Goal: Information Seeking & Learning: Find specific page/section

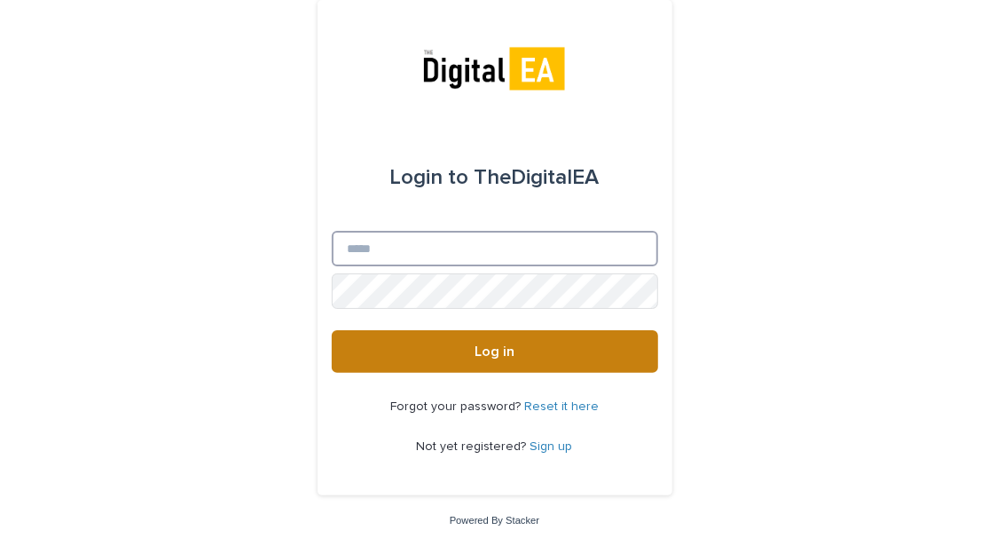
type input "**********"
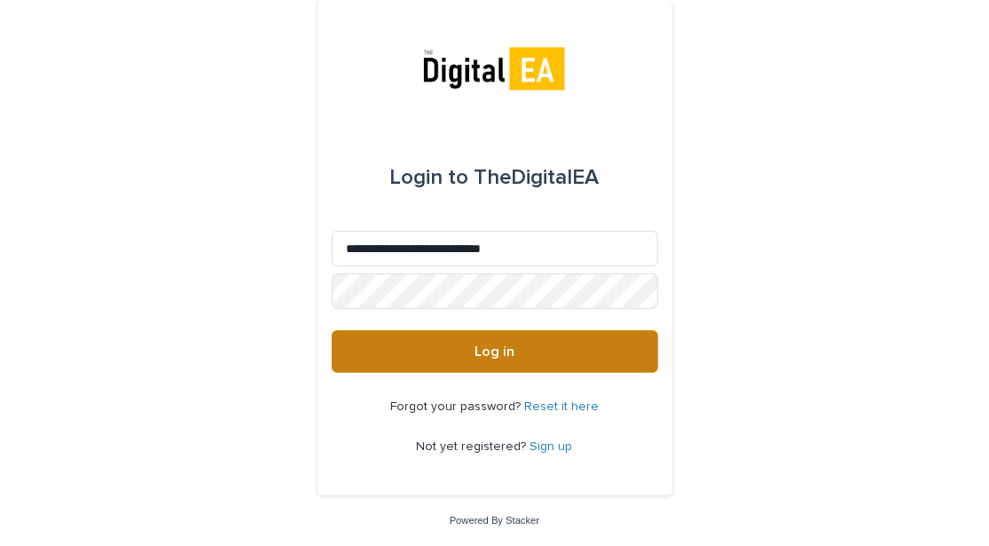
click at [530, 353] on button "Log in" at bounding box center [495, 351] width 327 height 43
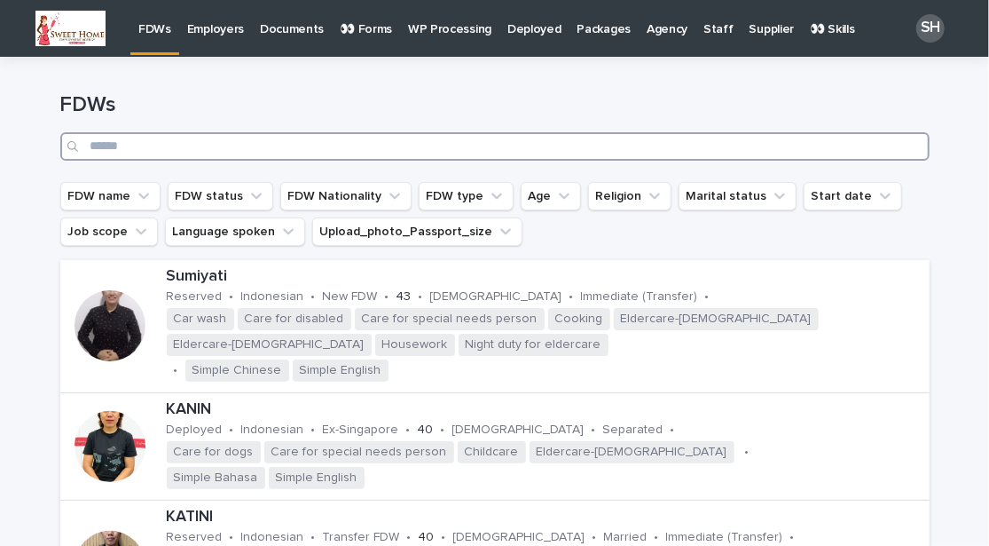
click at [336, 151] on input "Search" at bounding box center [495, 146] width 870 height 28
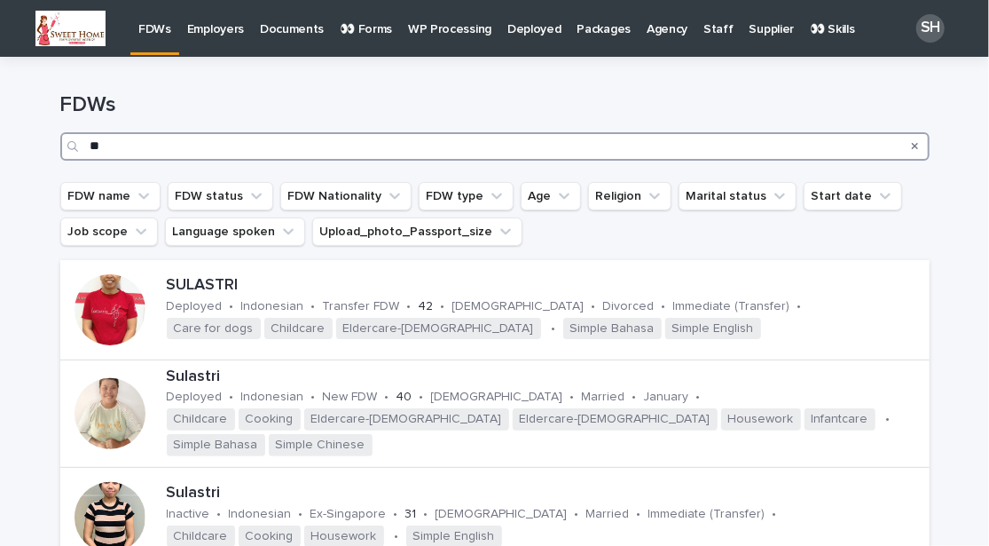
type input "*"
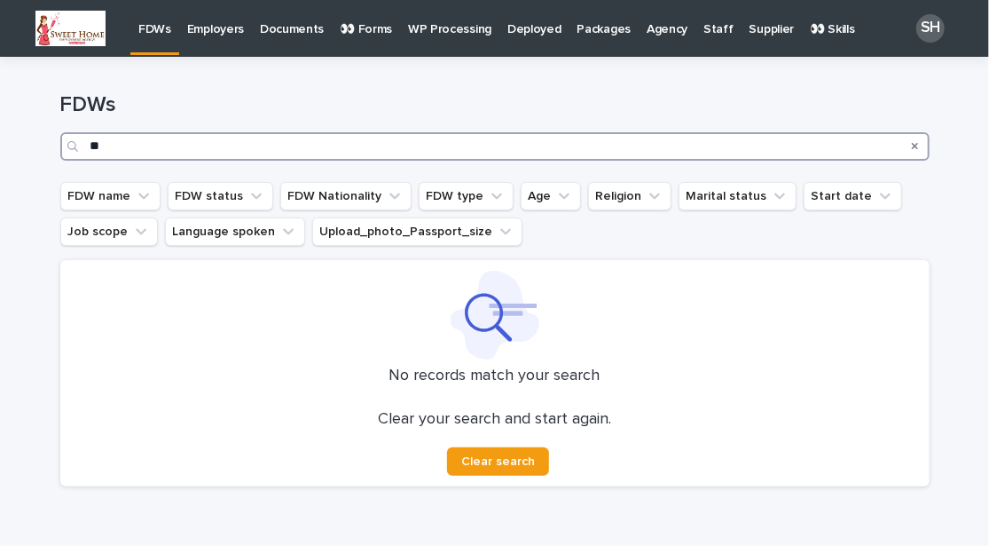
type input "*"
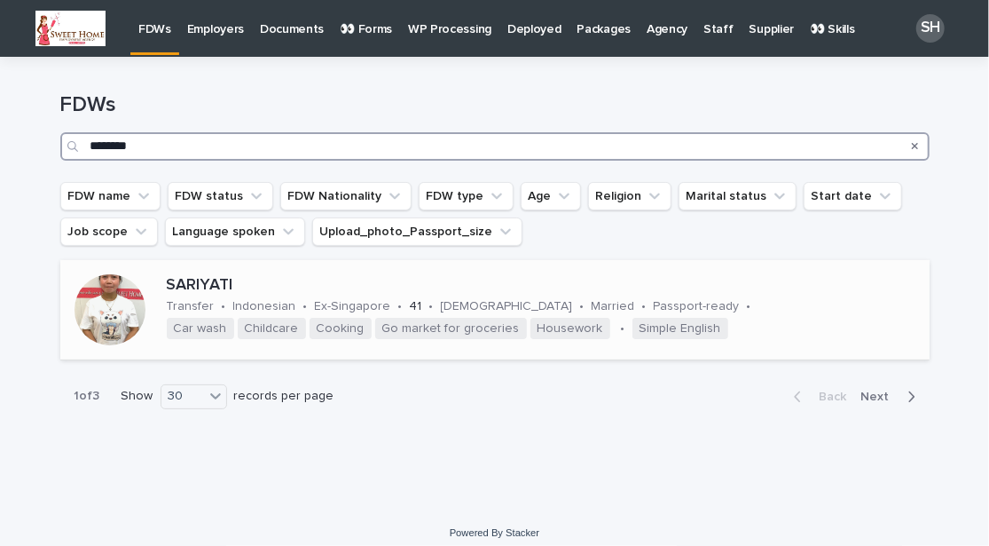
type input "********"
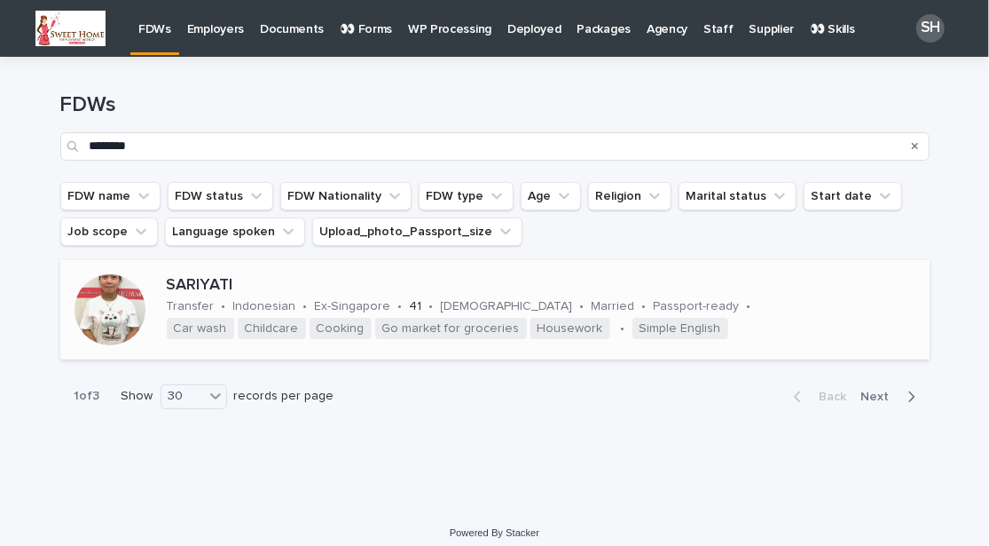
click at [93, 317] on div at bounding box center [110, 309] width 71 height 71
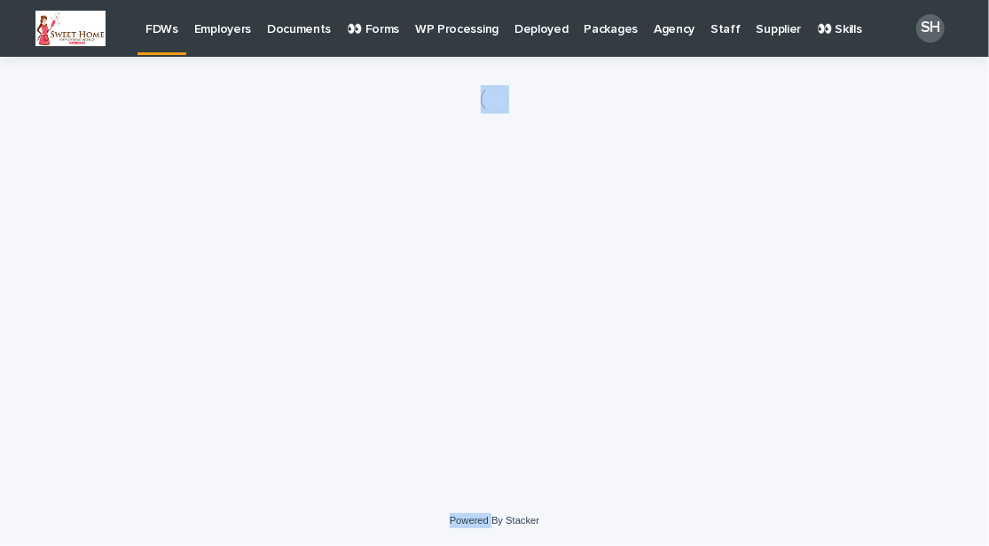
click at [93, 317] on div "Loading... Saving… Loading... Saving…" at bounding box center [494, 254] width 887 height 394
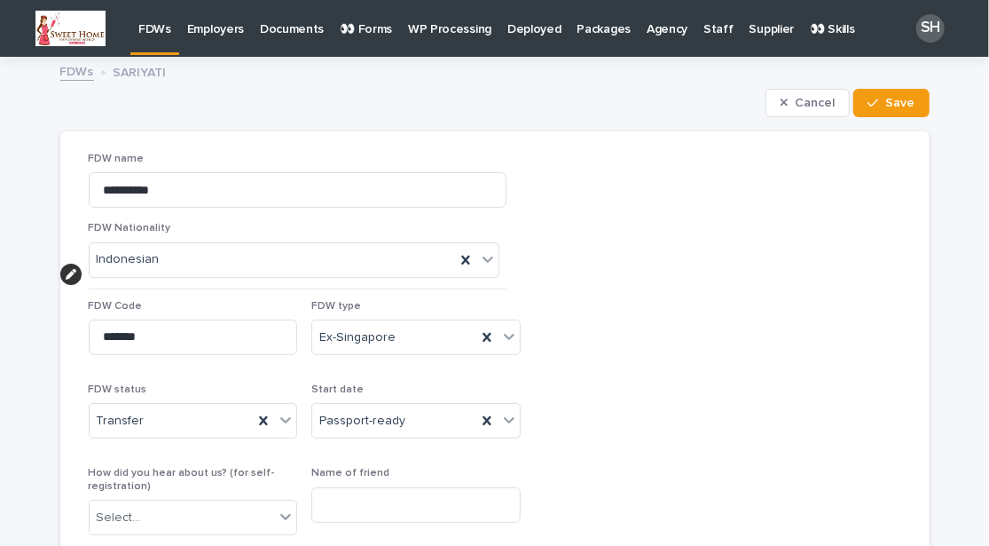
drag, startPoint x: 471, startPoint y: 86, endPoint x: 689, endPoint y: 96, distance: 217.6
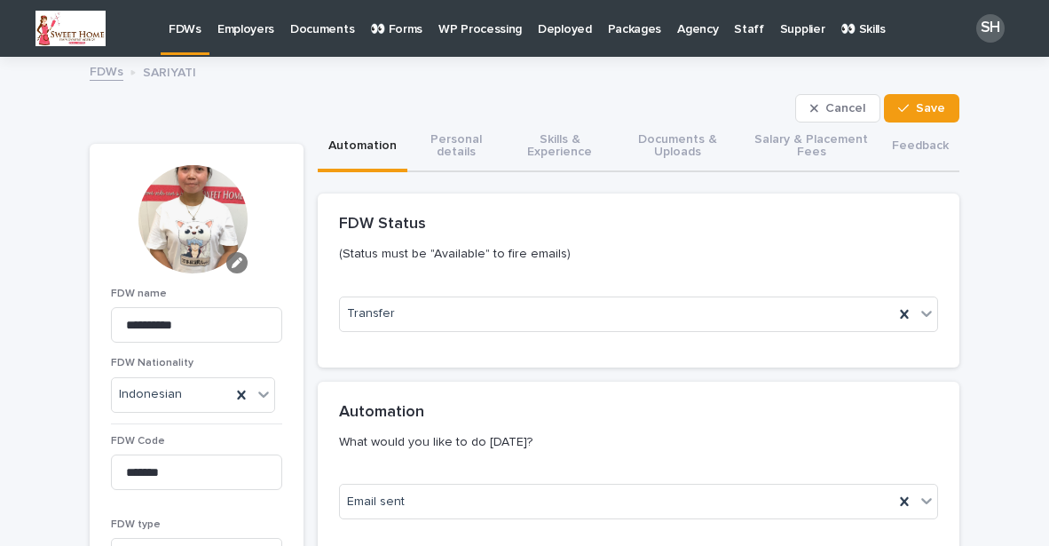
click at [232, 265] on icon "button" at bounding box center [237, 262] width 11 height 11
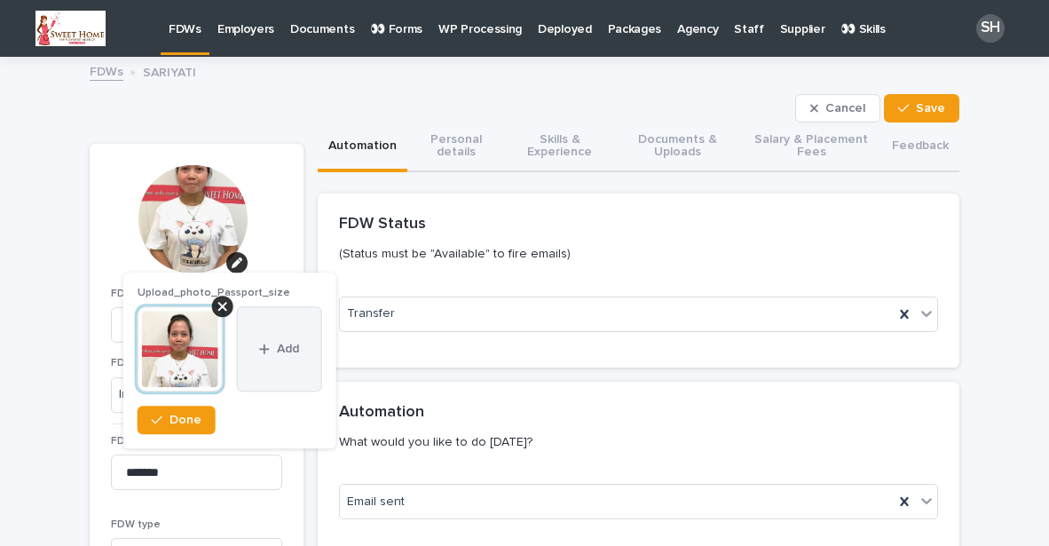
click at [272, 356] on button "Add" at bounding box center [279, 349] width 85 height 85
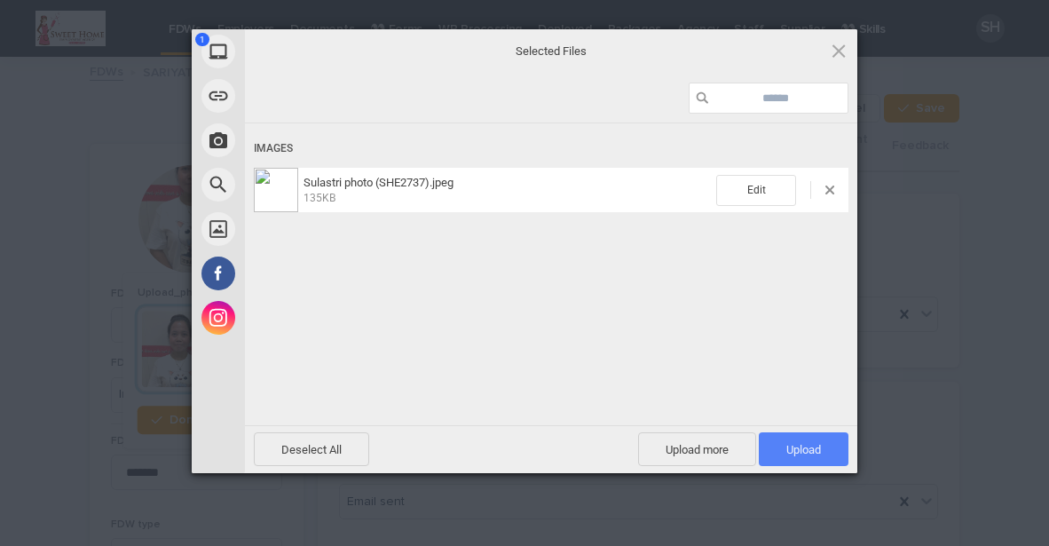
click at [792, 448] on span "Upload 1" at bounding box center [803, 449] width 35 height 13
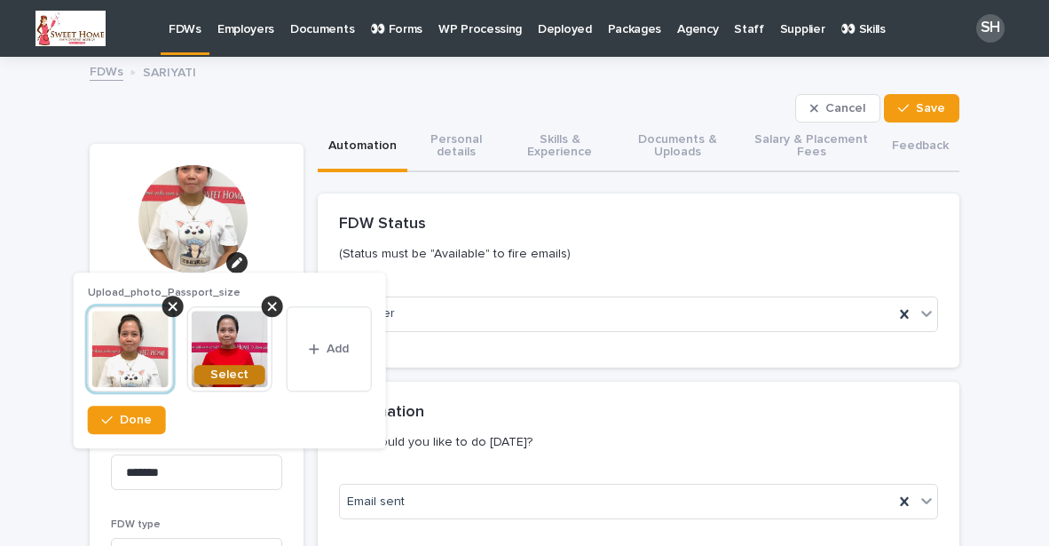
click at [222, 367] on button "Select" at bounding box center [229, 376] width 71 height 20
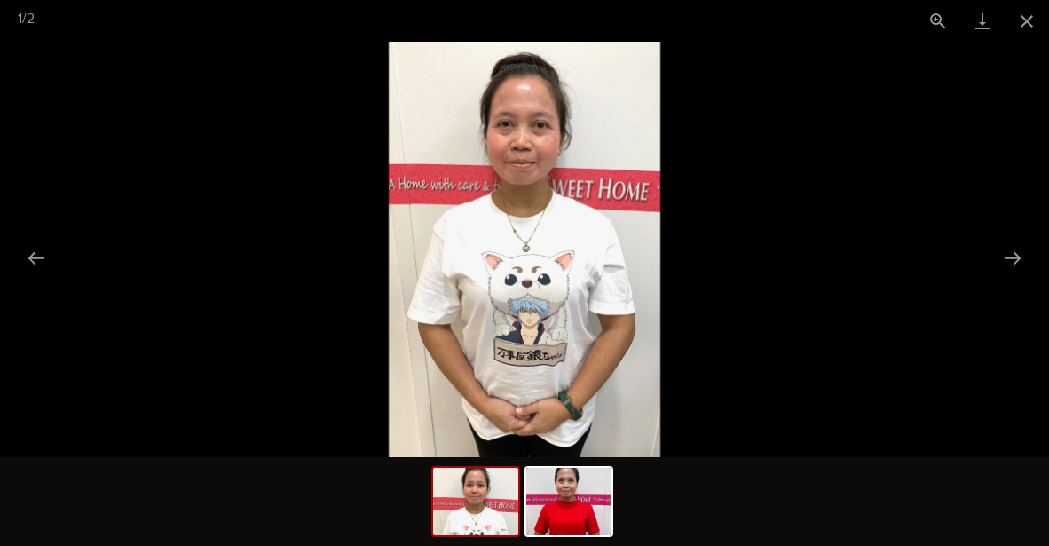
click at [580, 298] on img at bounding box center [524, 249] width 271 height 415
click at [807, 257] on picture at bounding box center [524, 249] width 1049 height 415
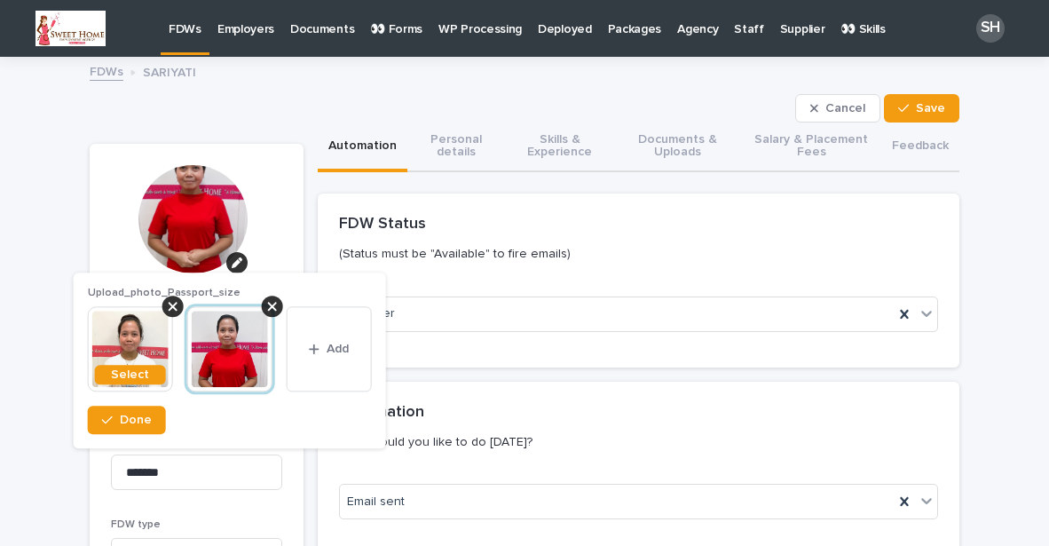
drag, startPoint x: 905, startPoint y: 104, endPoint x: 1031, endPoint y: 100, distance: 126.1
click at [905, 102] on div "button" at bounding box center [907, 108] width 18 height 12
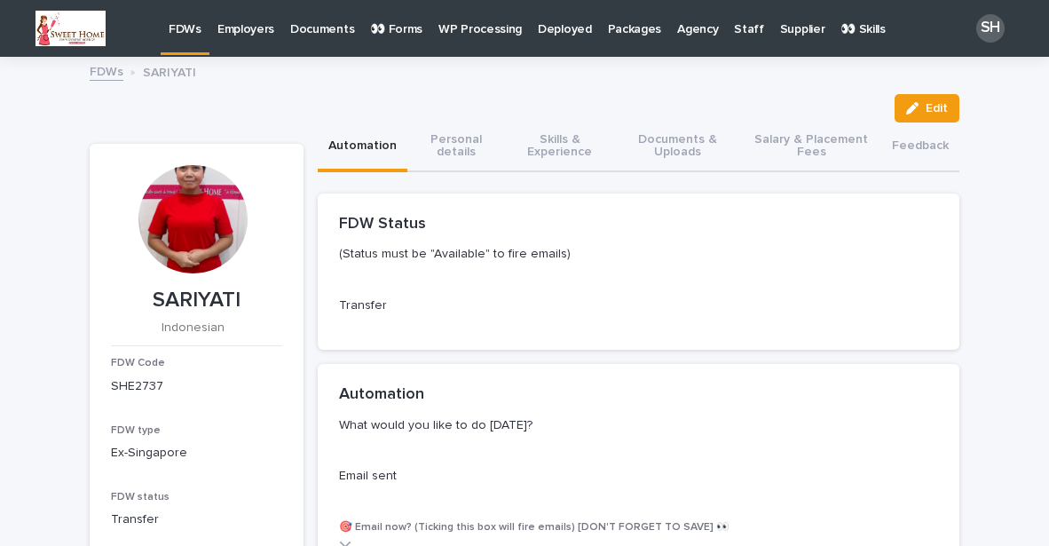
click at [168, 31] on div "FDWs" at bounding box center [185, 18] width 49 height 37
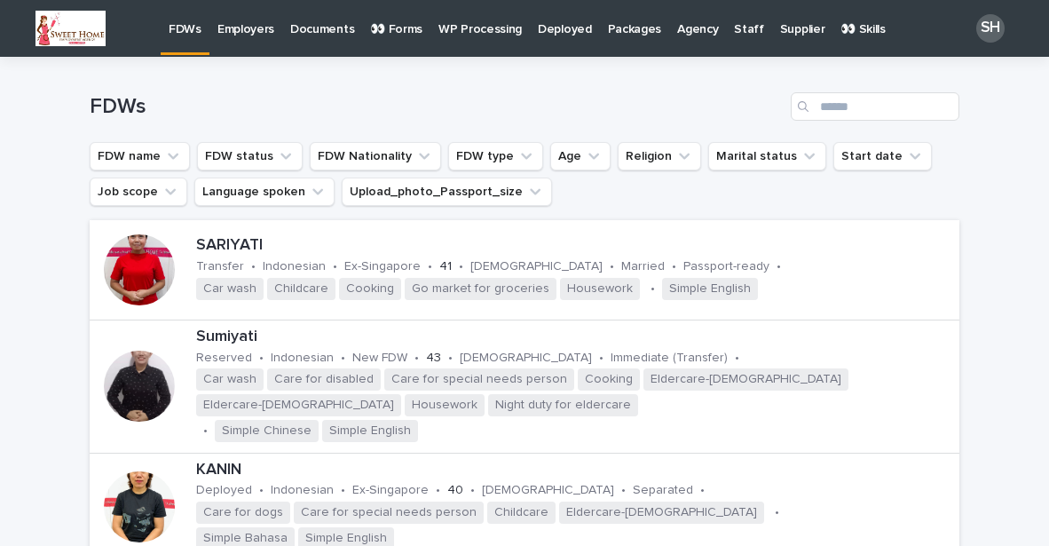
drag, startPoint x: 177, startPoint y: 44, endPoint x: 137, endPoint y: 4, distance: 57.1
click at [177, 44] on link "FDWs" at bounding box center [185, 26] width 49 height 52
click at [158, 272] on div at bounding box center [139, 269] width 71 height 71
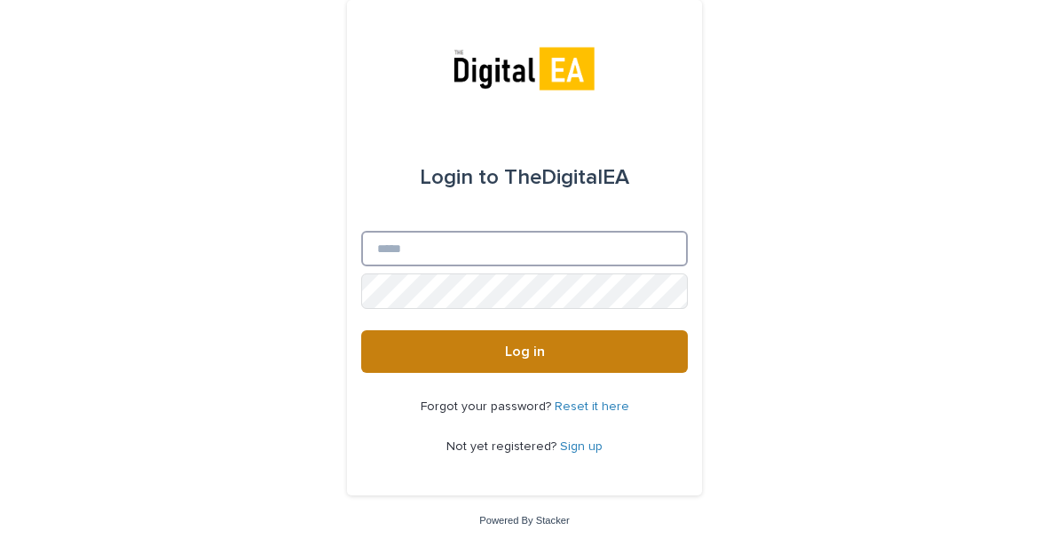
type input "**********"
click at [502, 351] on button "Log in" at bounding box center [524, 351] width 327 height 43
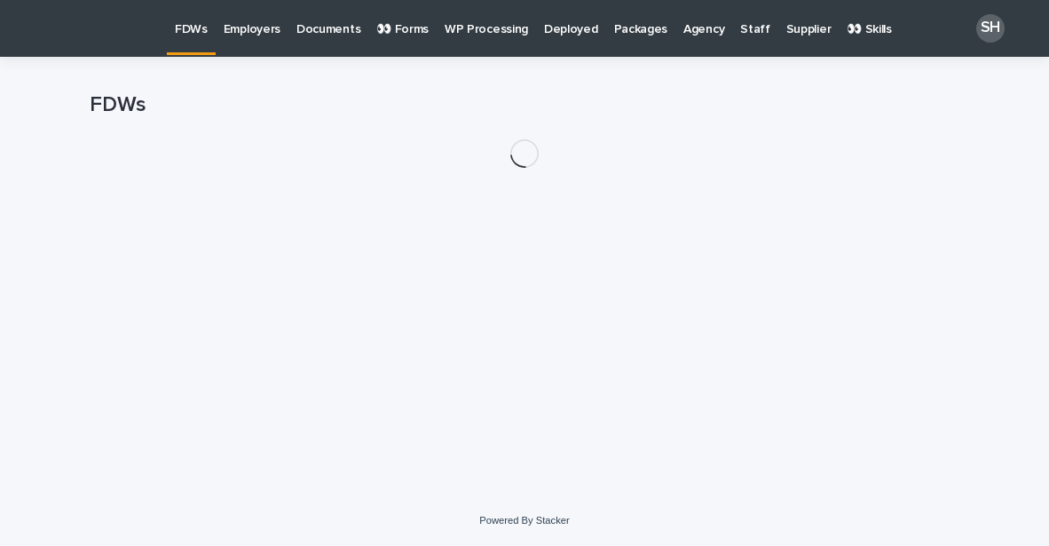
click at [399, 30] on p "👀 Forms" at bounding box center [402, 18] width 52 height 37
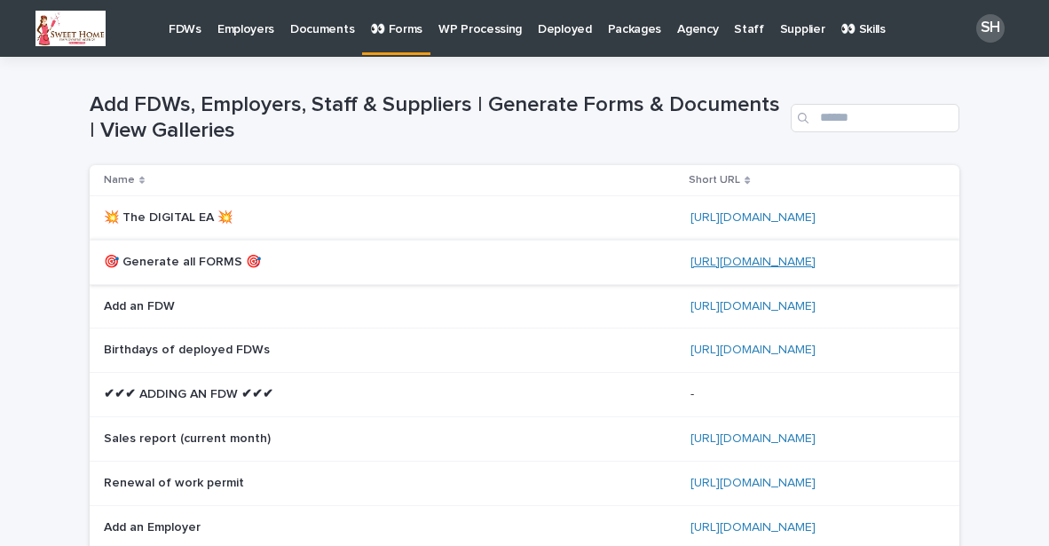
click at [694, 256] on link "https://bit.ly/3IpiHqz" at bounding box center [752, 262] width 125 height 12
